Goal: Information Seeking & Learning: Find specific fact

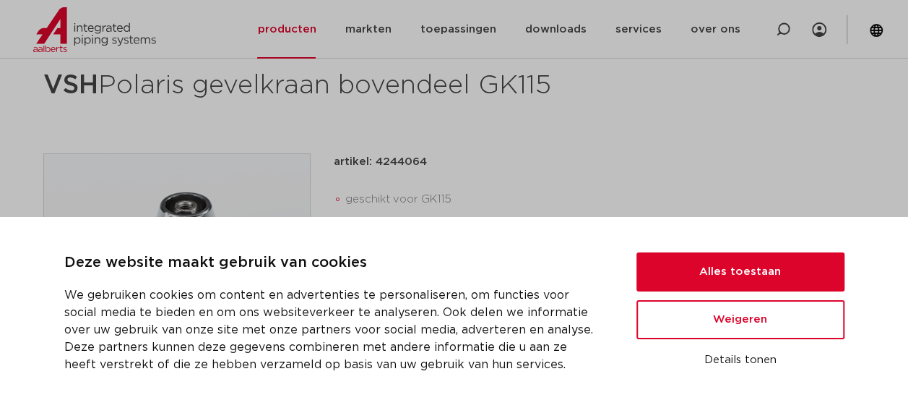
scroll to position [217, 0]
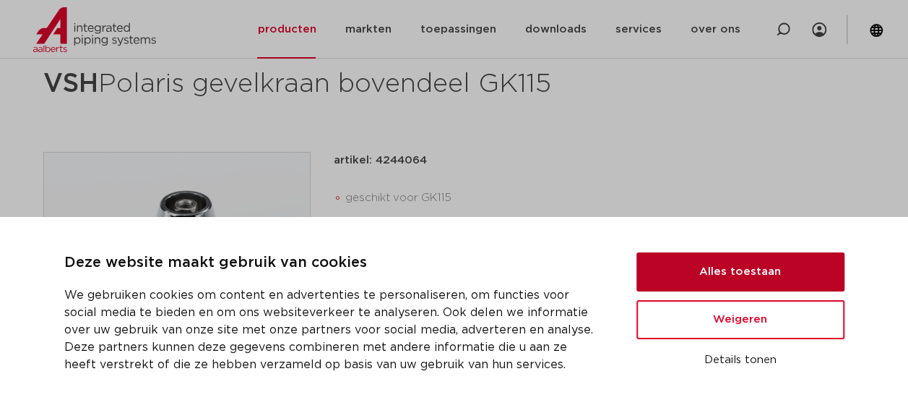
click at [751, 270] on button "Alles toestaan" at bounding box center [741, 271] width 208 height 39
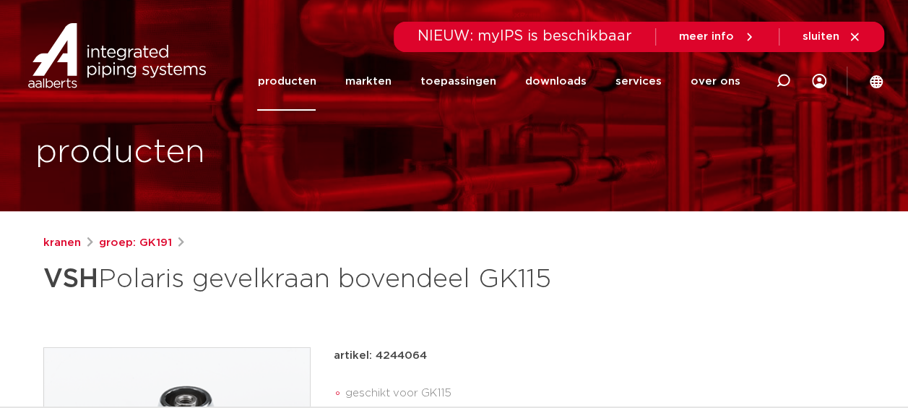
scroll to position [0, 0]
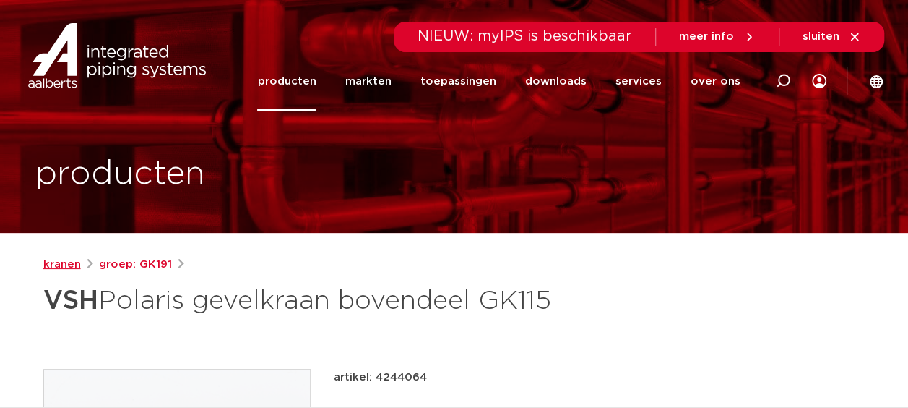
click at [69, 262] on link "kranen" at bounding box center [62, 264] width 38 height 17
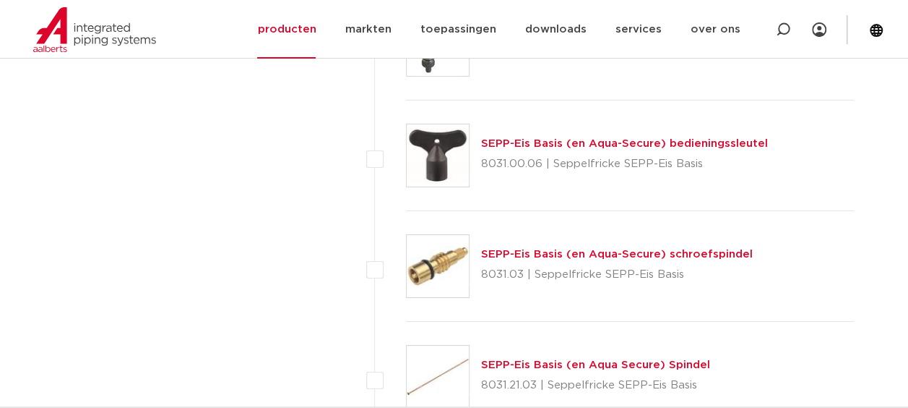
scroll to position [2313, 0]
click at [590, 361] on link "SEPP-Eis Basis (en Aqua Secure) Spindel" at bounding box center [595, 365] width 229 height 11
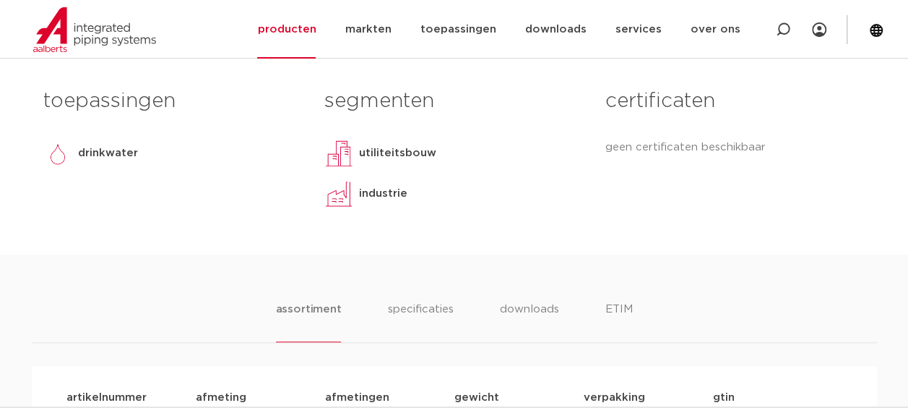
scroll to position [578, 0]
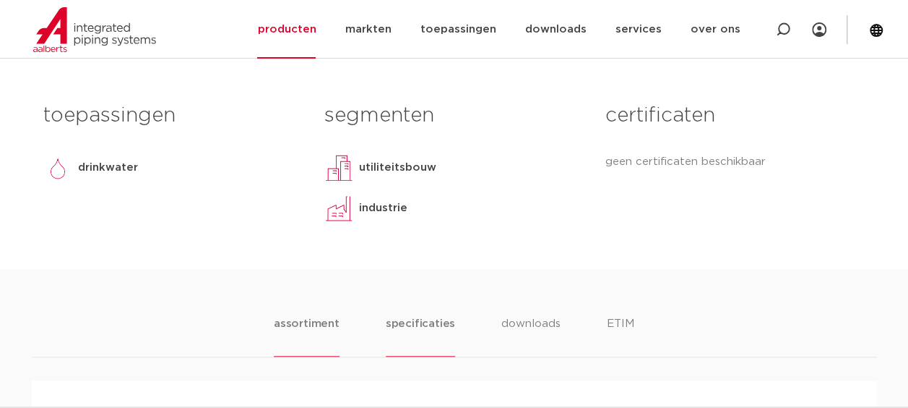
click at [435, 324] on li "specificaties" at bounding box center [420, 335] width 69 height 41
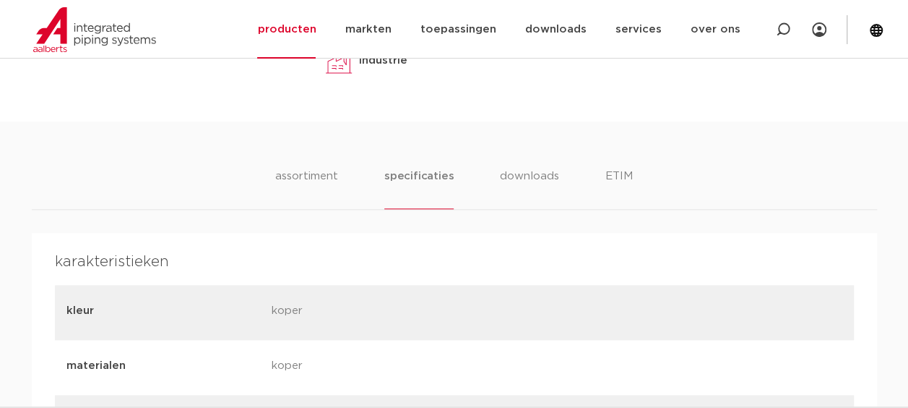
scroll to position [723, 0]
click at [538, 176] on li "downloads" at bounding box center [530, 191] width 60 height 41
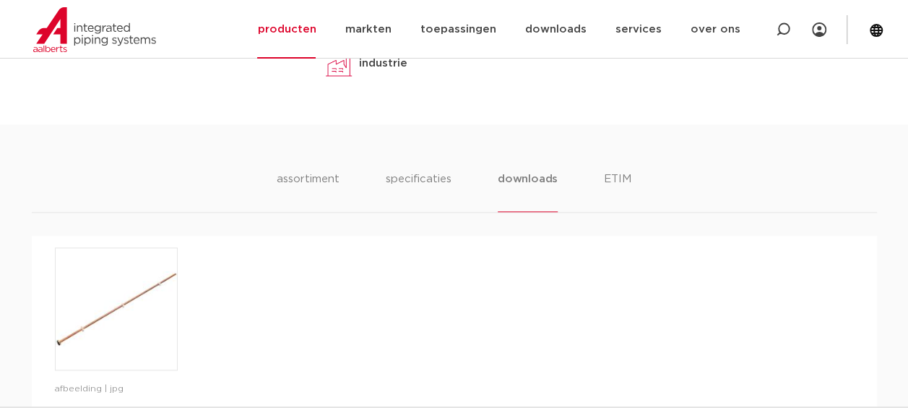
click at [304, 169] on div "assortiment specificaties downloads ETIM assortiment specificaties downloads ET…" at bounding box center [454, 292] width 908 height 337
click at [321, 181] on li "assortiment" at bounding box center [308, 191] width 66 height 41
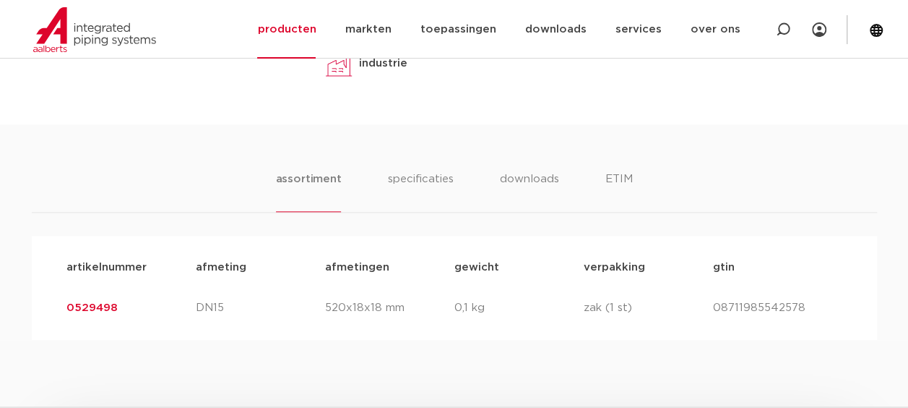
click at [98, 306] on link "0529498" at bounding box center [91, 307] width 51 height 11
